Goal: Check status: Check status

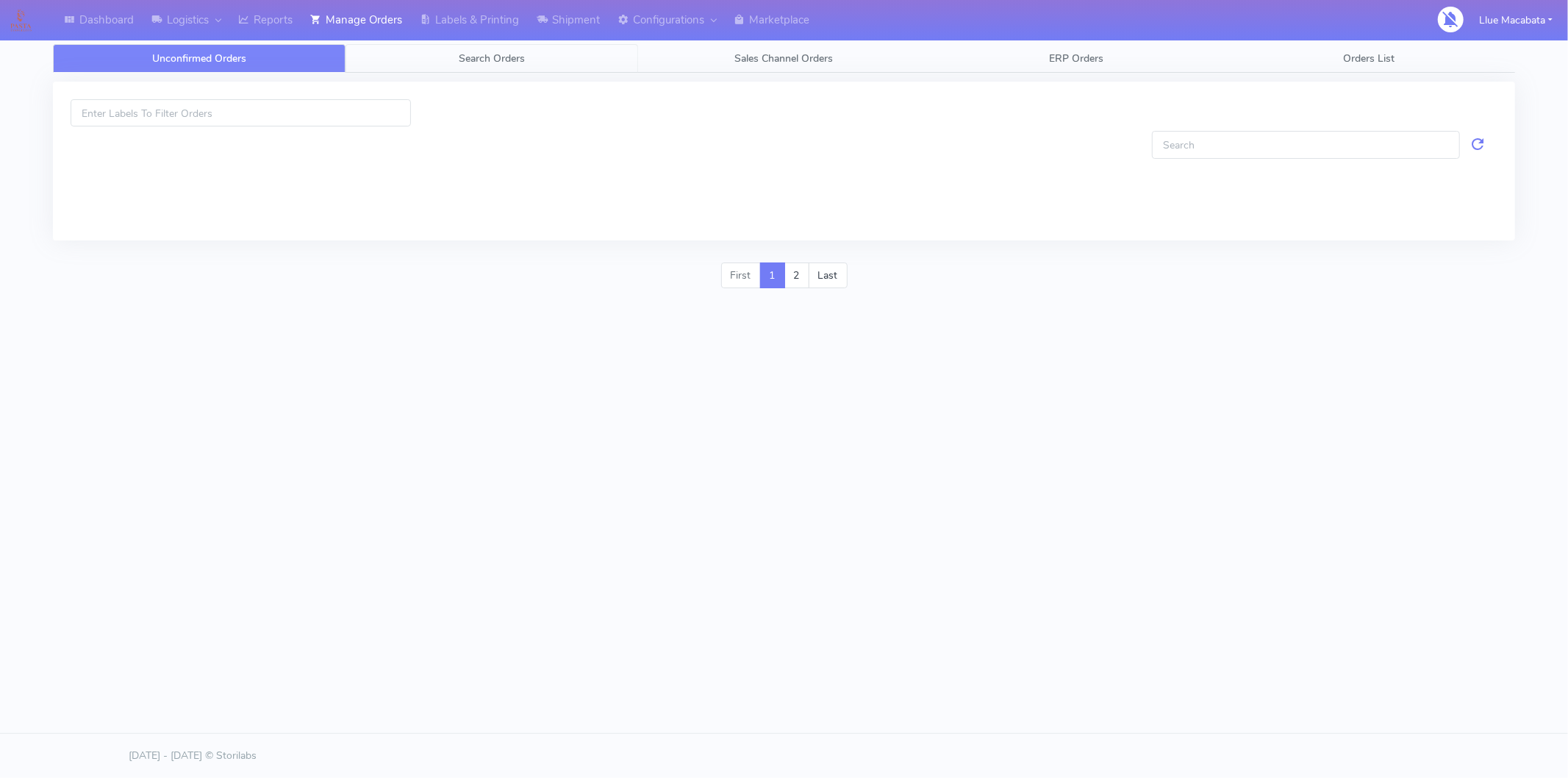
click at [458, 61] on link "Search Orders" at bounding box center [491, 59] width 292 height 29
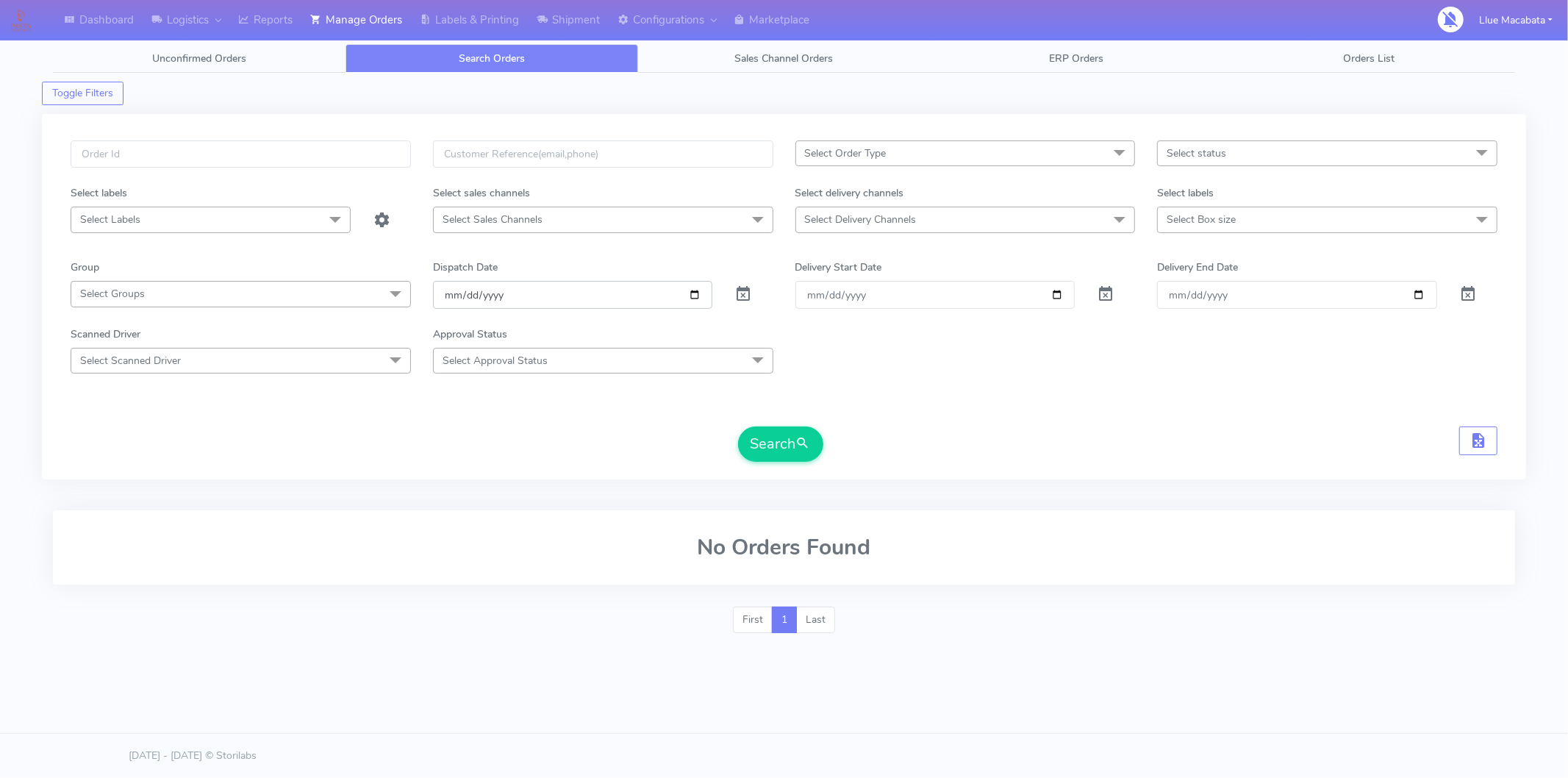
drag, startPoint x: 455, startPoint y: 300, endPoint x: 473, endPoint y: 298, distance: 18.1
click at [454, 300] on input "[DATE]" at bounding box center [573, 295] width 280 height 27
click at [479, 295] on input "date" at bounding box center [573, 295] width 280 height 27
click at [500, 292] on input "date" at bounding box center [573, 295] width 280 height 27
drag, startPoint x: 465, startPoint y: 292, endPoint x: 478, endPoint y: 297, distance: 13.9
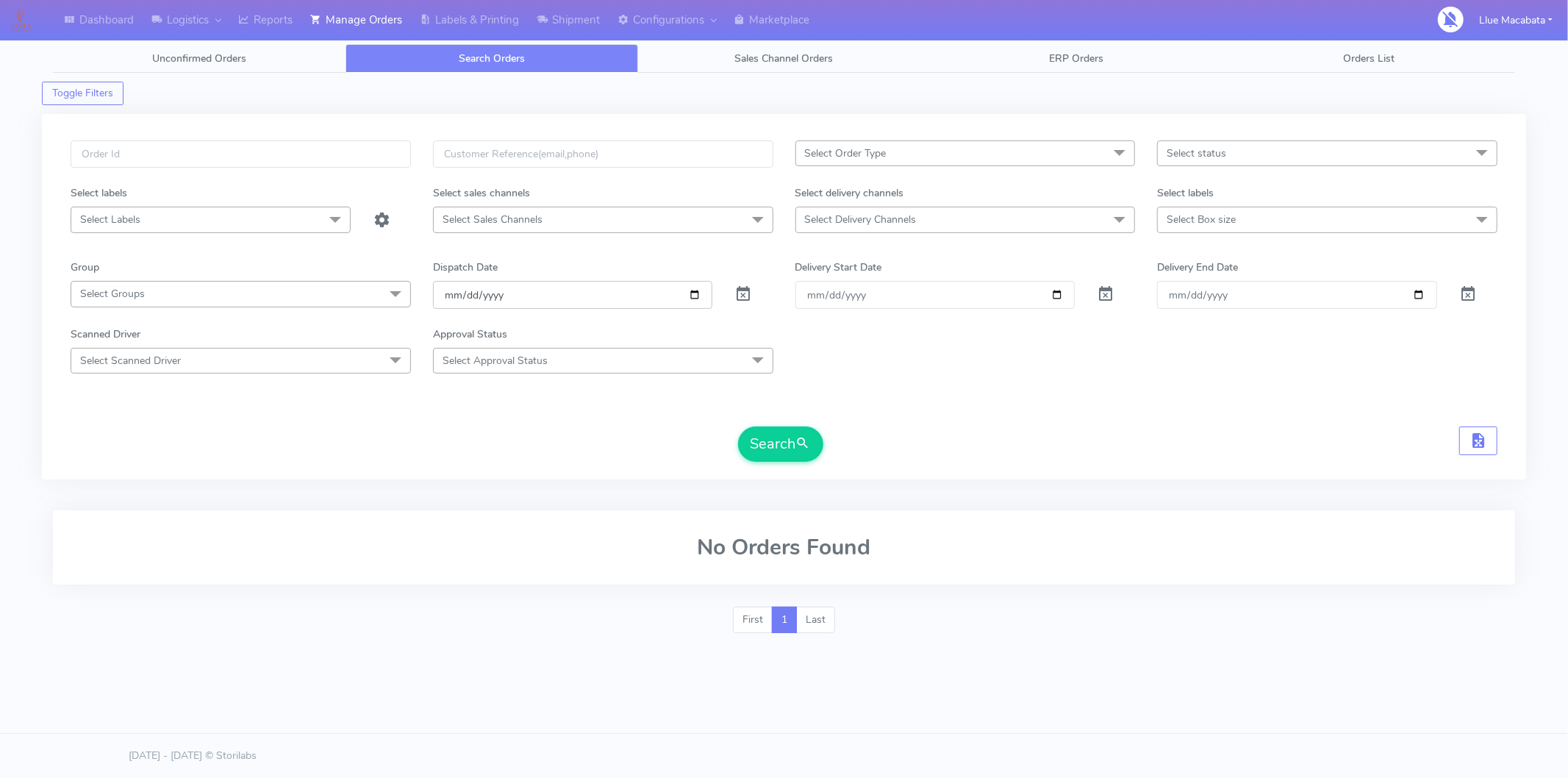
click at [465, 294] on input "date" at bounding box center [573, 295] width 280 height 27
click at [186, 162] on input "text" at bounding box center [240, 154] width 340 height 27
paste input "1628540"
type input "1628540"
click at [774, 450] on button "Search" at bounding box center [780, 443] width 85 height 35
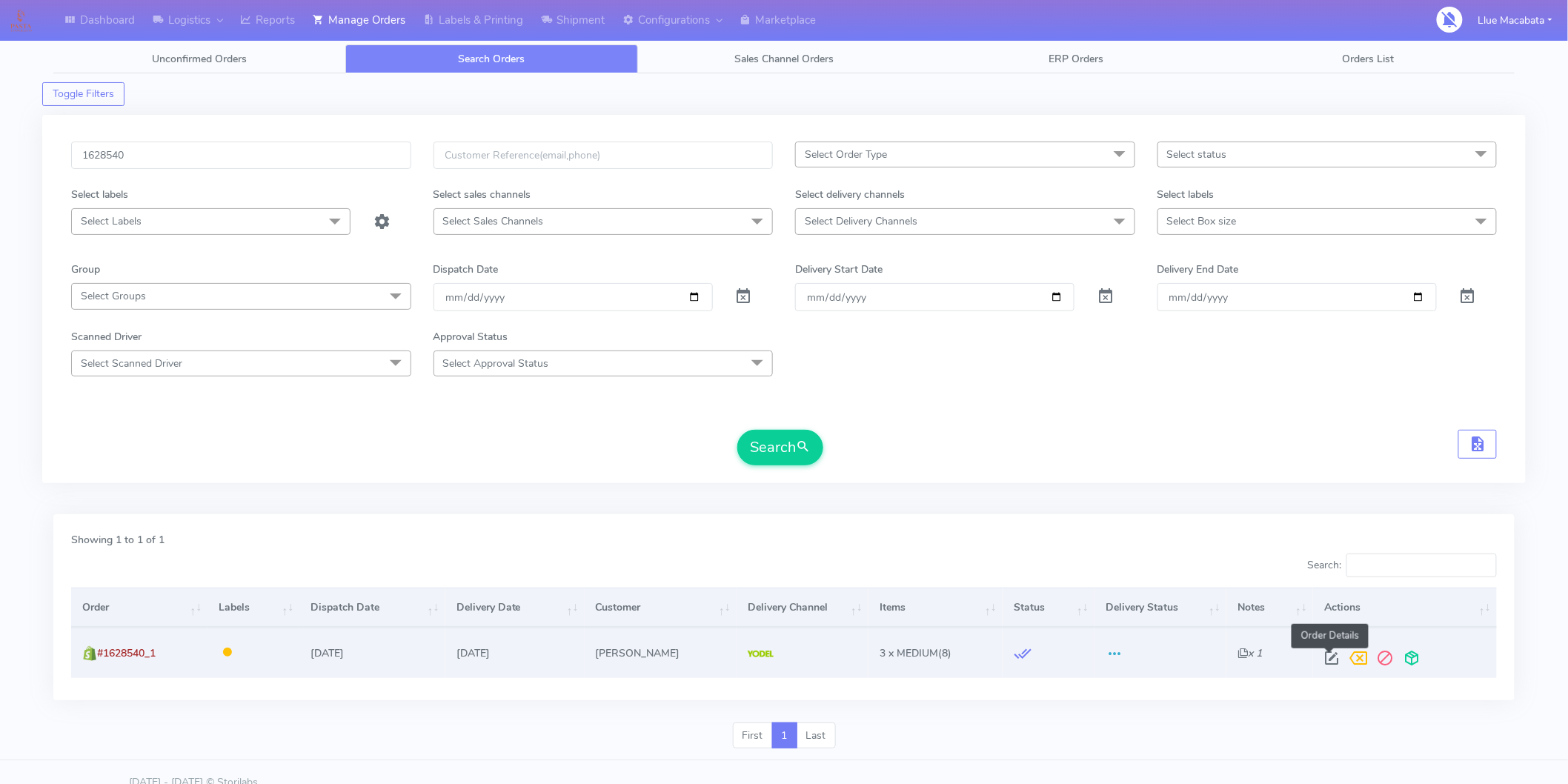
click at [1335, 654] on span at bounding box center [1331, 661] width 27 height 14
select select "5"
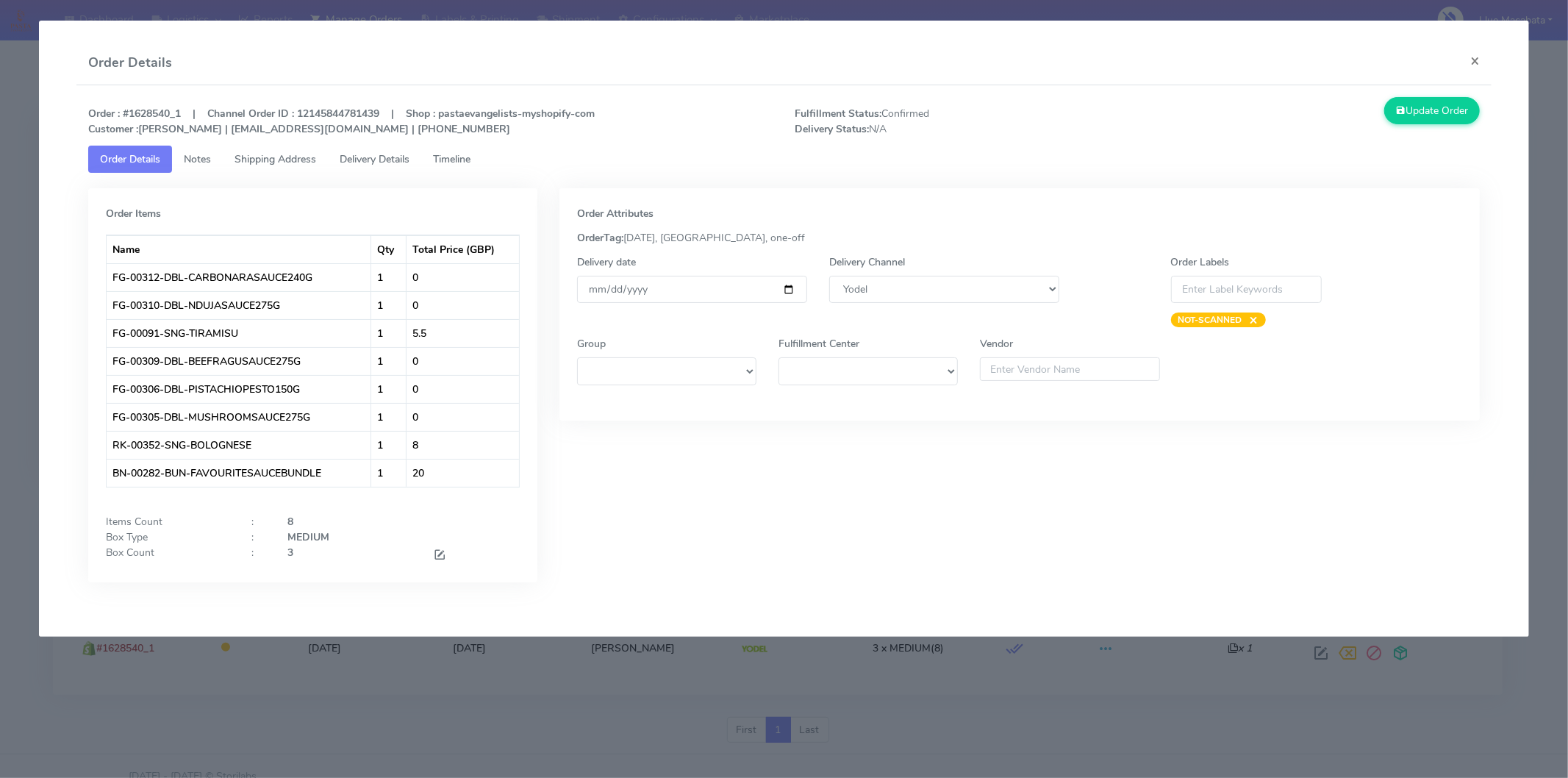
click at [460, 167] on link "Timeline" at bounding box center [452, 159] width 61 height 27
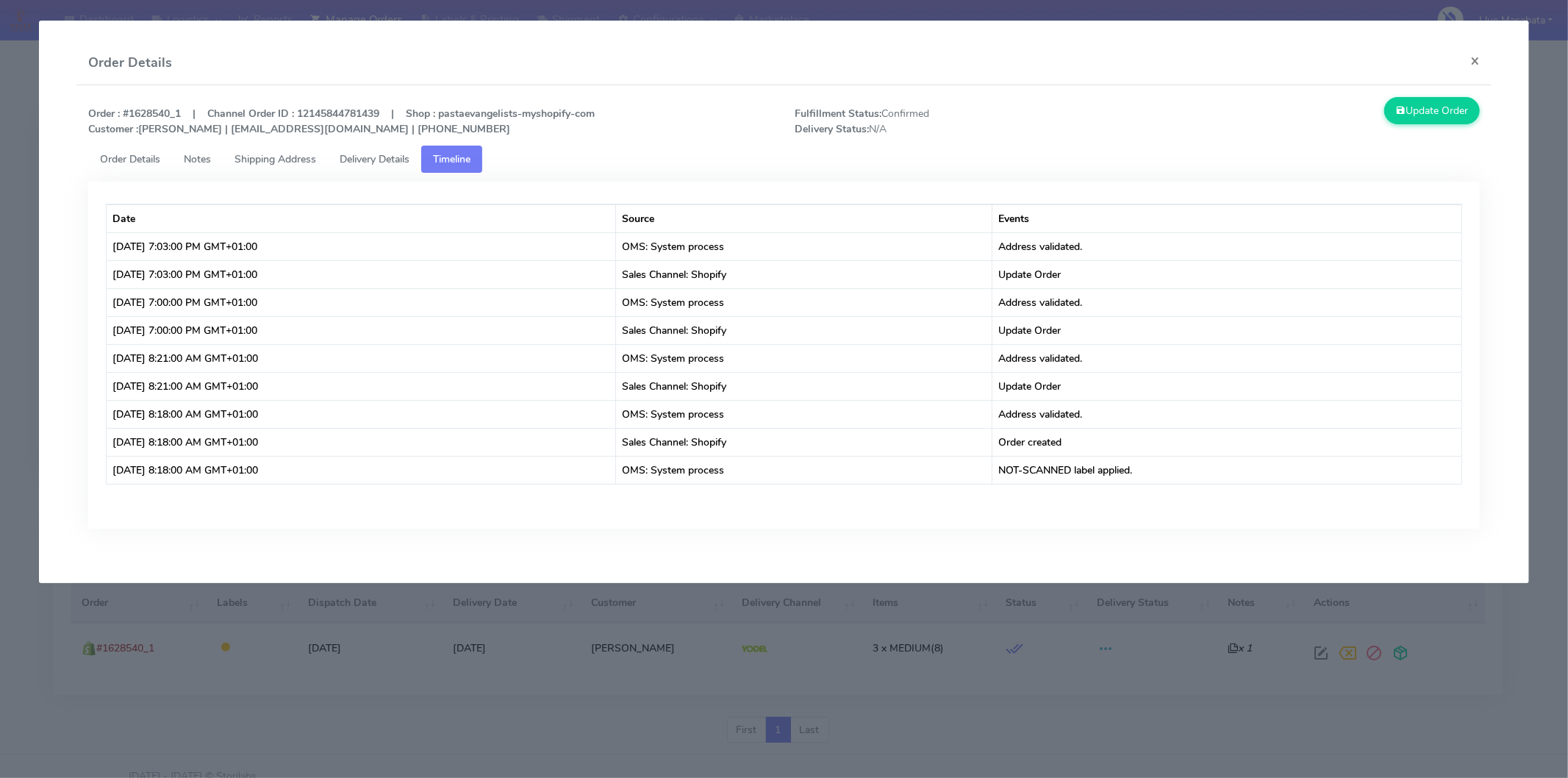
click at [399, 160] on span "Delivery Details" at bounding box center [374, 159] width 70 height 14
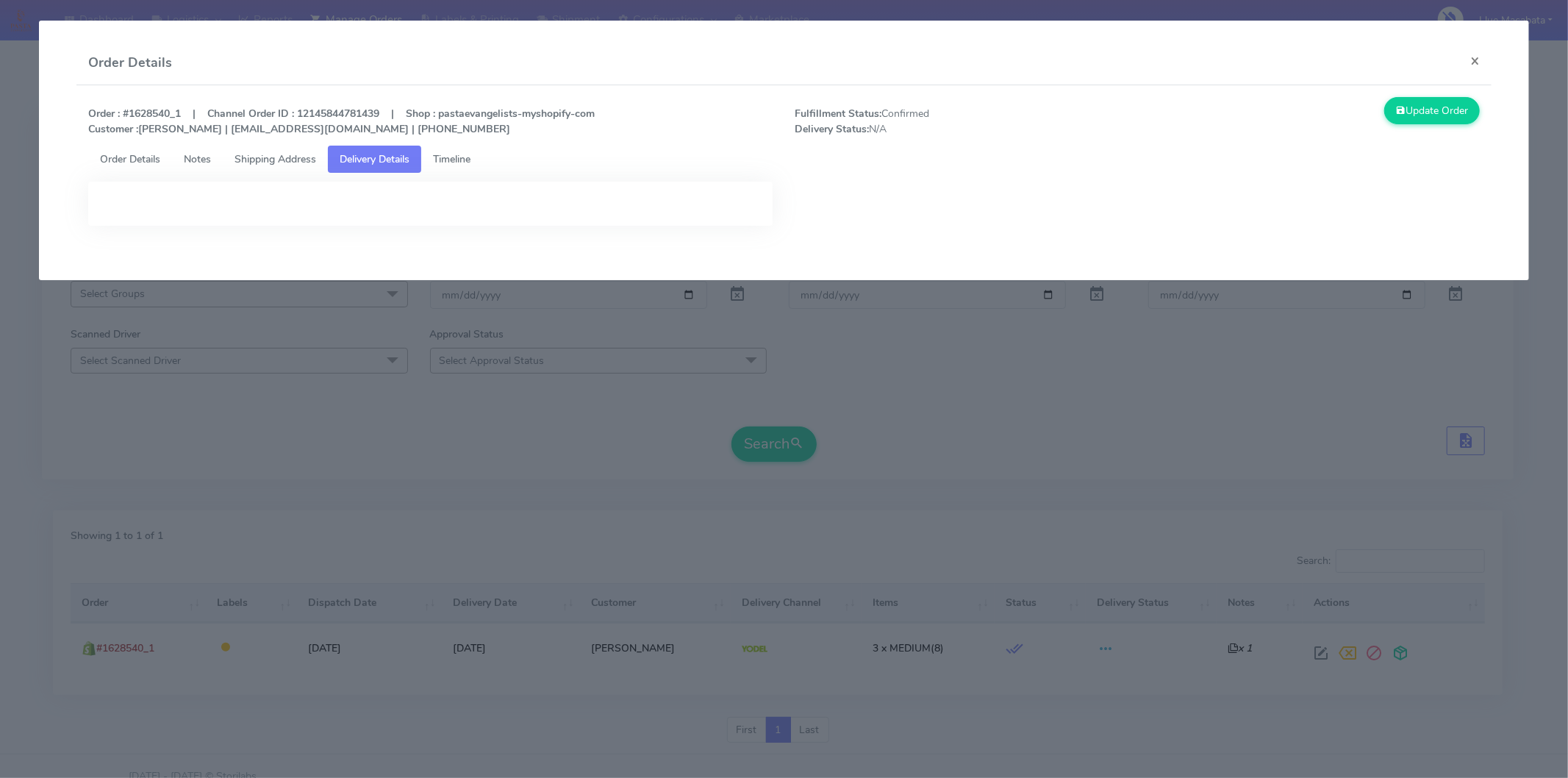
drag, startPoint x: 475, startPoint y: 507, endPoint x: 469, endPoint y: 502, distance: 7.8
click at [474, 507] on modal-container "Order Details × Order : #1628540_1 | Channel Order ID : 12145844781439 | Shop :…" at bounding box center [784, 389] width 1568 height 778
